Goal: Task Accomplishment & Management: Manage account settings

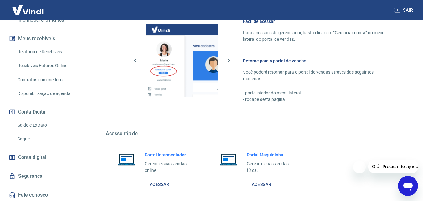
scroll to position [126, 0]
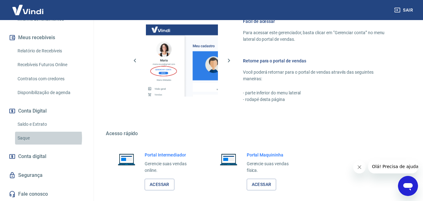
click at [29, 138] on link "Saque" at bounding box center [50, 138] width 71 height 13
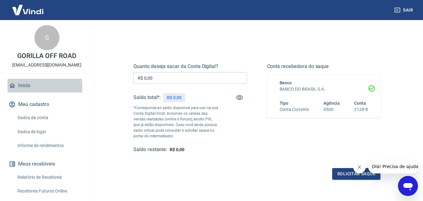
click at [26, 87] on link "Início" at bounding box center [47, 86] width 79 height 14
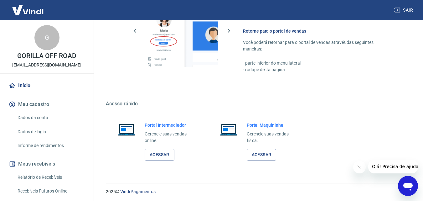
scroll to position [313, 0]
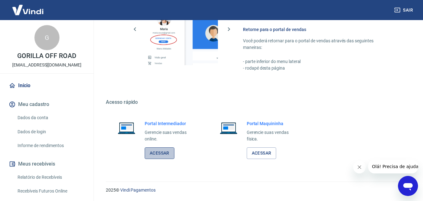
click at [162, 156] on link "Acessar" at bounding box center [160, 153] width 30 height 12
